Goal: Use online tool/utility: Utilize a website feature to perform a specific function

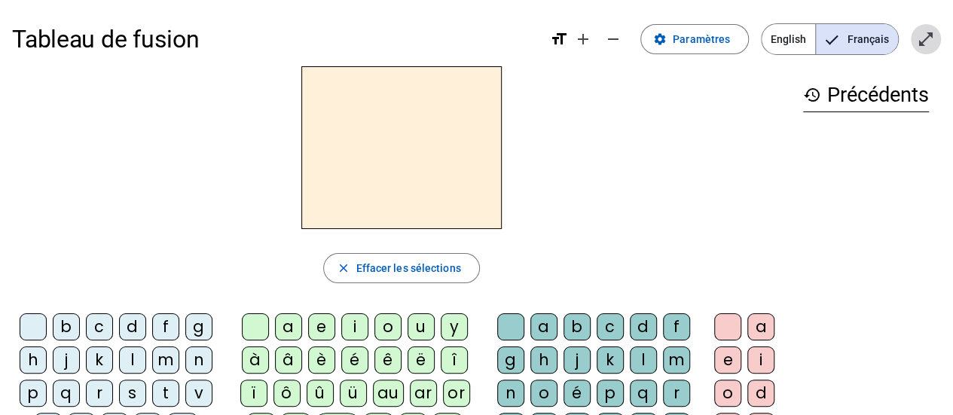
click at [918, 43] on mat-icon "open_in_full" at bounding box center [926, 39] width 18 height 18
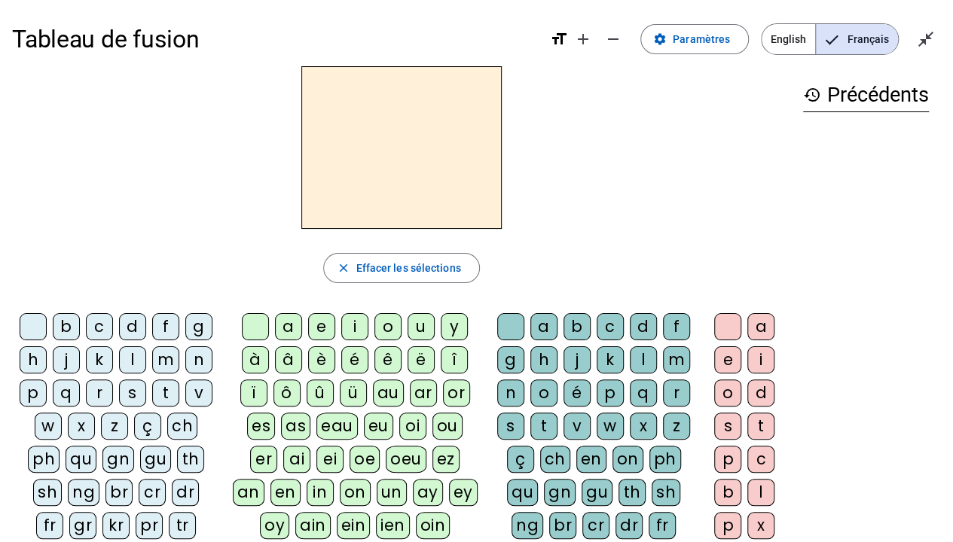
click at [166, 353] on div "m" at bounding box center [165, 359] width 27 height 27
click at [297, 328] on div "a" at bounding box center [288, 326] width 27 height 27
click at [164, 394] on div "t" at bounding box center [165, 393] width 27 height 27
click at [214, 414] on div "b c d f g h j k l m n p q r s t v w x z ç ch ph qu gn gu th sh ng br cr dr fr g…" at bounding box center [119, 462] width 202 height 298
click at [139, 360] on div "l" at bounding box center [132, 359] width 27 height 27
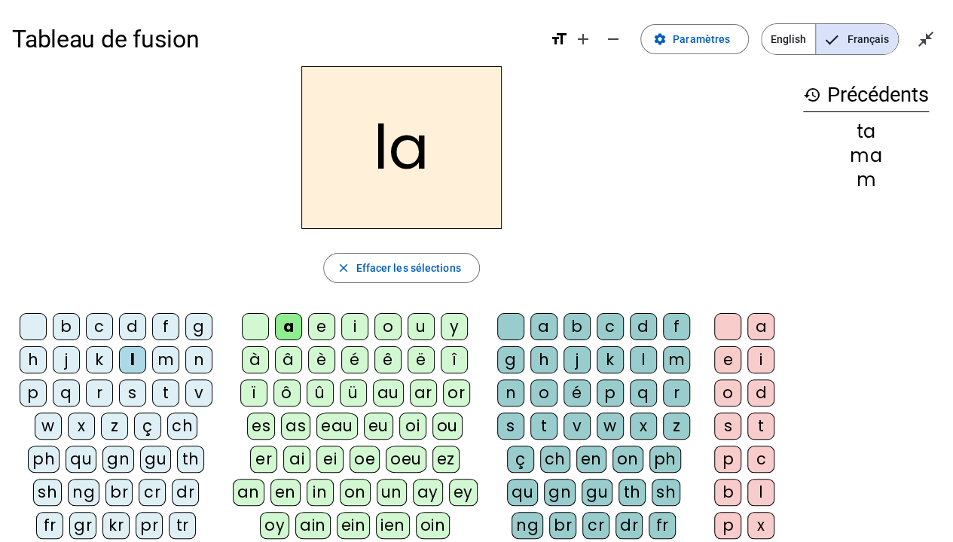
click at [728, 414] on div "s" at bounding box center [727, 426] width 27 height 27
click at [45, 386] on div "p" at bounding box center [33, 393] width 27 height 27
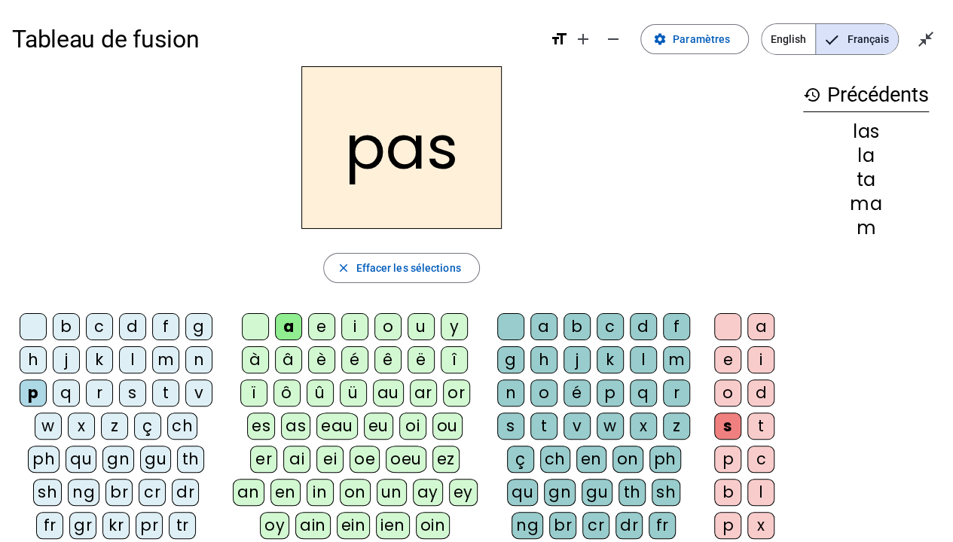
click at [171, 393] on div "t" at bounding box center [165, 393] width 27 height 27
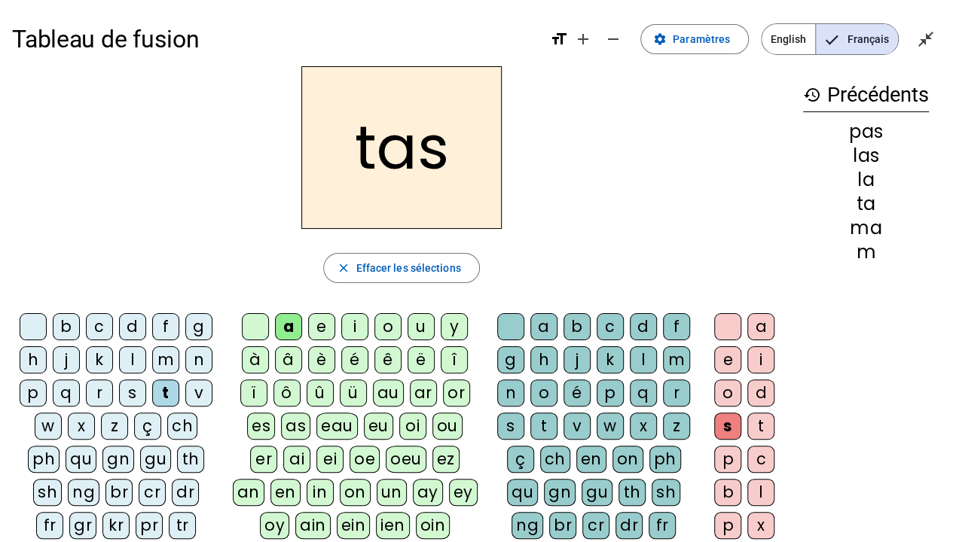
click at [722, 319] on div at bounding box center [727, 326] width 27 height 27
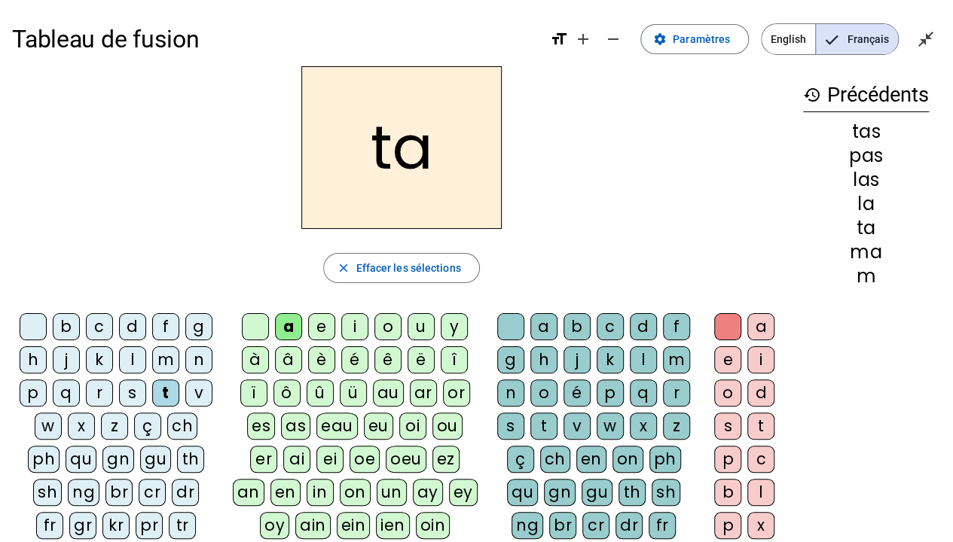
click at [134, 353] on div "l" at bounding box center [132, 359] width 27 height 27
click at [133, 404] on div "s" at bounding box center [132, 393] width 27 height 27
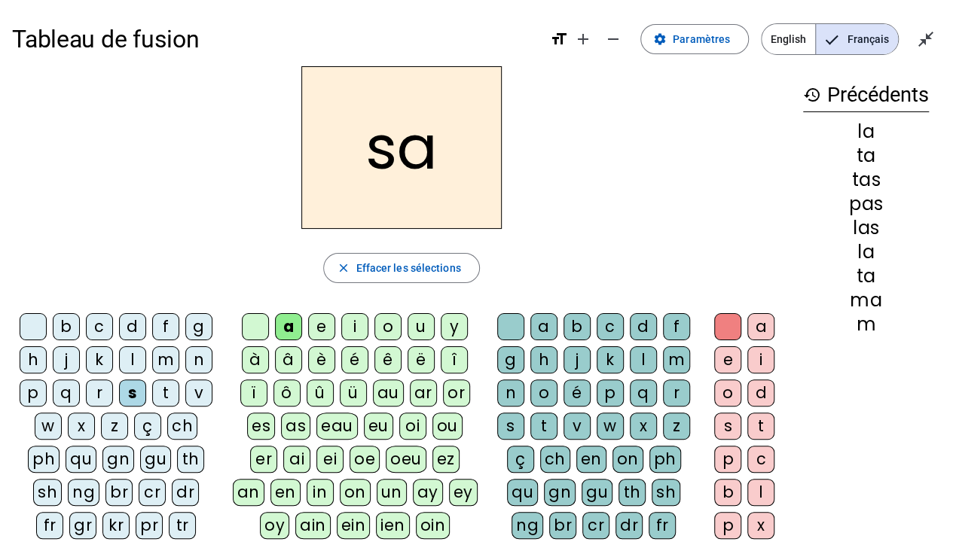
click at [764, 414] on div "l" at bounding box center [760, 492] width 27 height 27
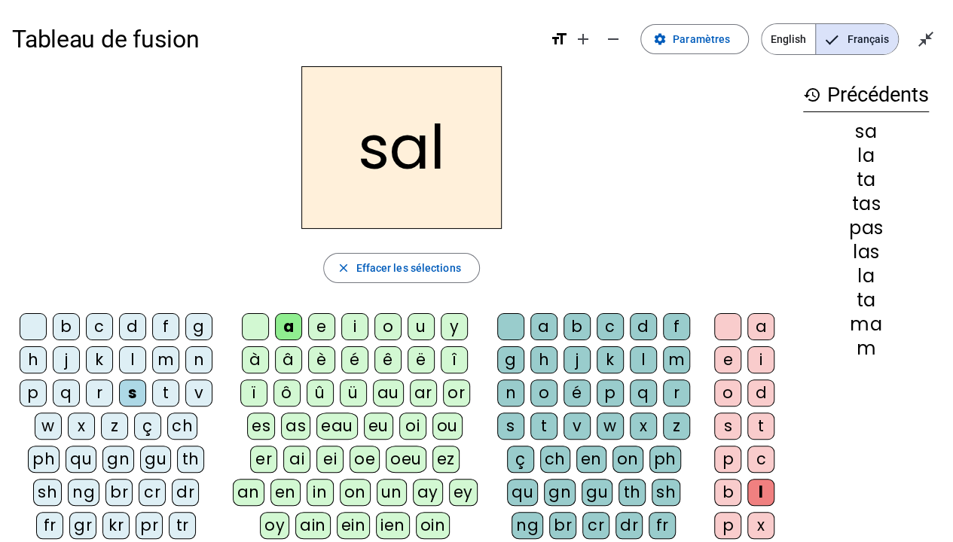
click at [166, 360] on div "m" at bounding box center [165, 359] width 27 height 27
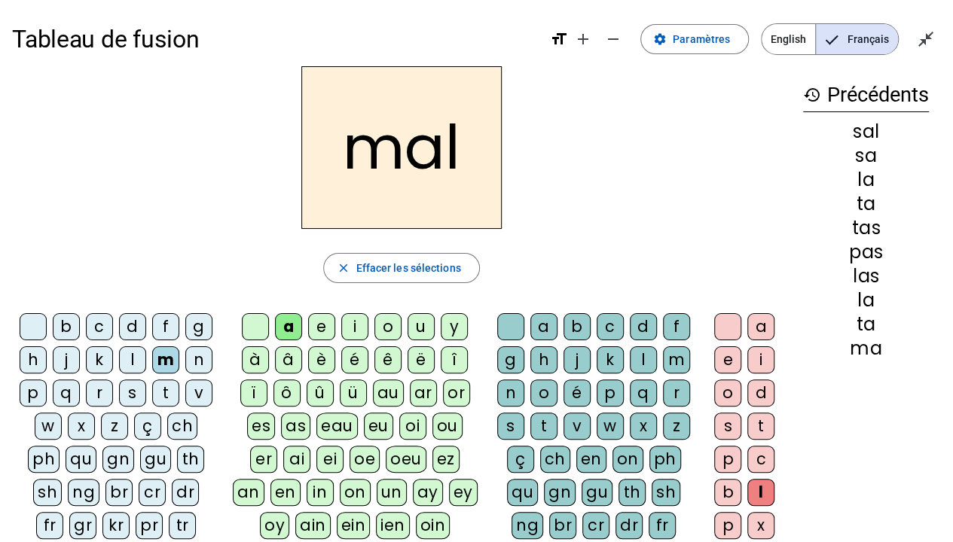
click at [66, 325] on div "b" at bounding box center [66, 326] width 27 height 27
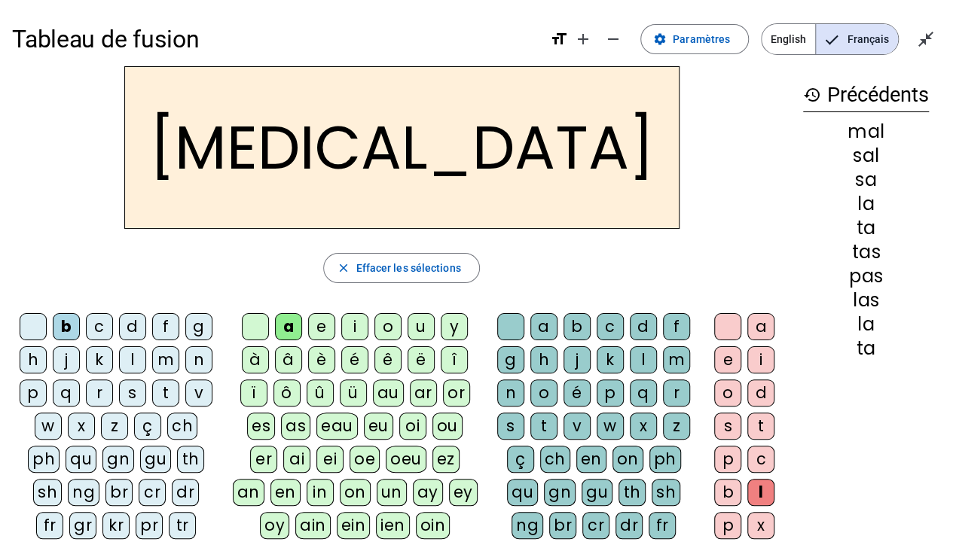
click at [728, 414] on div "s" at bounding box center [727, 426] width 27 height 27
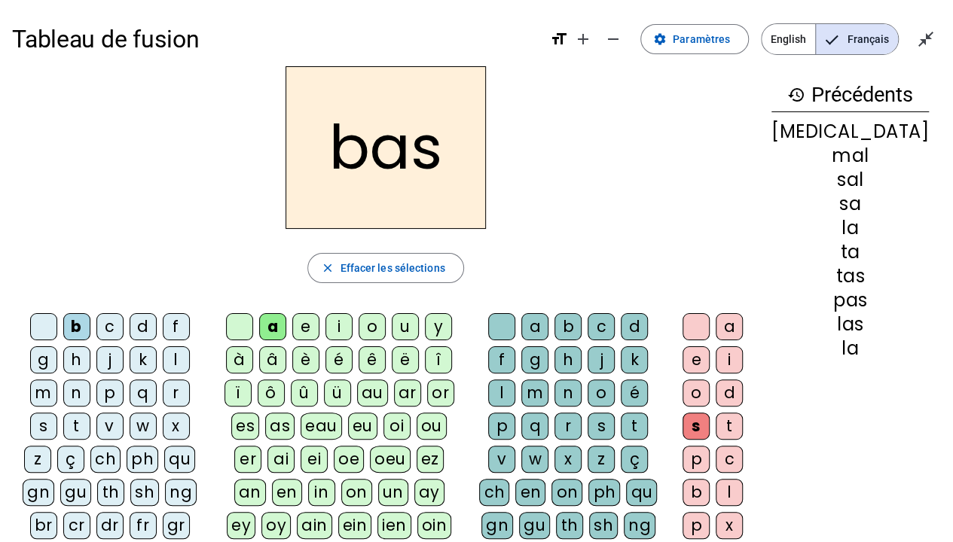
click at [96, 384] on div "p" at bounding box center [109, 393] width 27 height 27
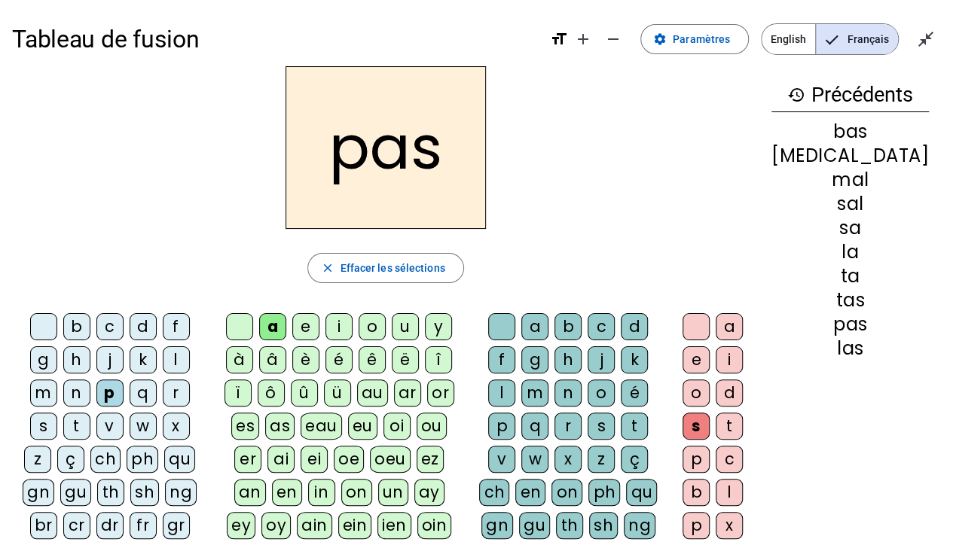
click at [500, 45] on h1 "Tableau de fusion" at bounding box center [275, 39] width 526 height 48
